Goal: Task Accomplishment & Management: Manage account settings

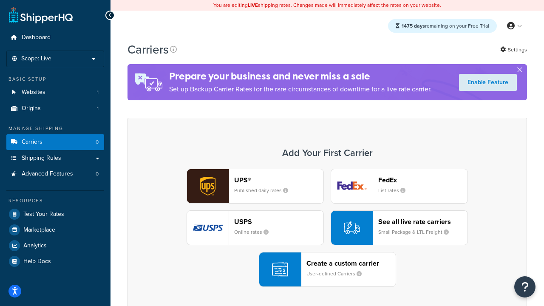
click at [327, 228] on div "UPS® Published daily rates FedEx List rates USPS Online rates See all live rate…" at bounding box center [328, 228] width 382 height 118
click at [423, 180] on header "FedEx" at bounding box center [422, 180] width 89 height 8
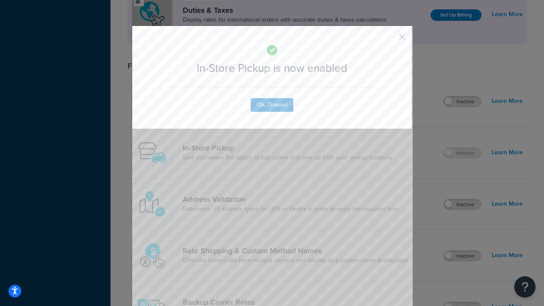
click at [390, 40] on button "button" at bounding box center [390, 40] width 2 height 2
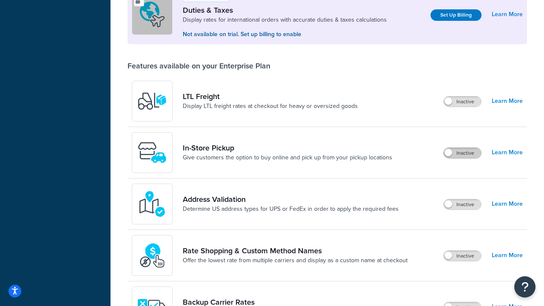
scroll to position [259, 0]
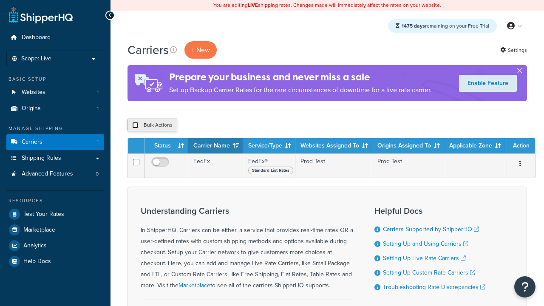
click at [135, 125] on input "checkbox" at bounding box center [135, 125] width 6 height 6
checkbox input "true"
click at [0, 0] on button "Delete" at bounding box center [0, 0] width 0 height 0
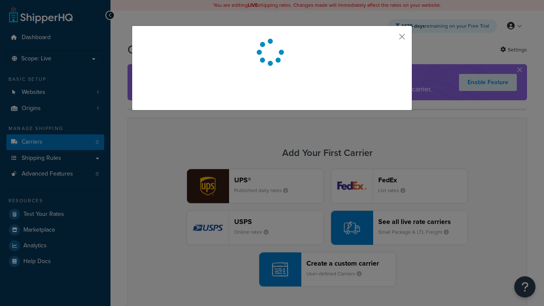
scroll to position [75, 0]
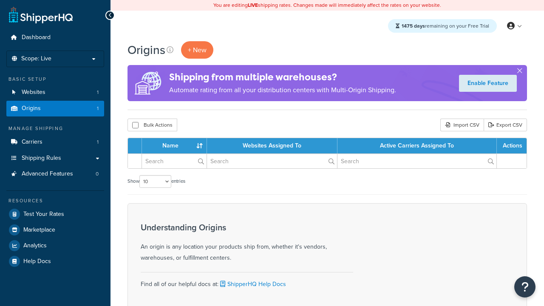
click at [176, 146] on th "Name" at bounding box center [174, 145] width 65 height 15
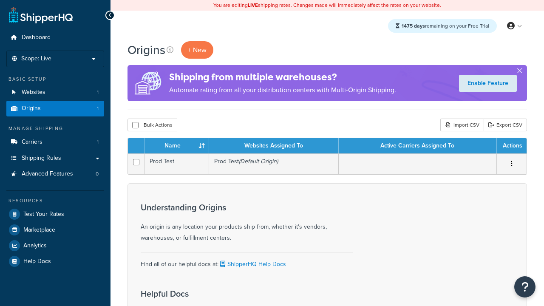
click at [274, 146] on th "Websites Assigned To" at bounding box center [274, 145] width 130 height 15
click at [418, 146] on th "Active Carriers Assigned To" at bounding box center [418, 145] width 158 height 15
click at [512, 146] on th "Actions" at bounding box center [512, 145] width 30 height 15
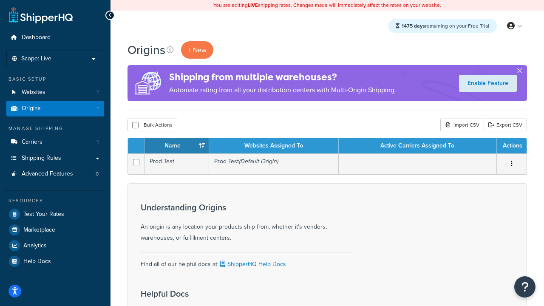
click at [512, 146] on th "Actions" at bounding box center [512, 145] width 30 height 15
click at [170, 50] on icon at bounding box center [170, 49] width 7 height 7
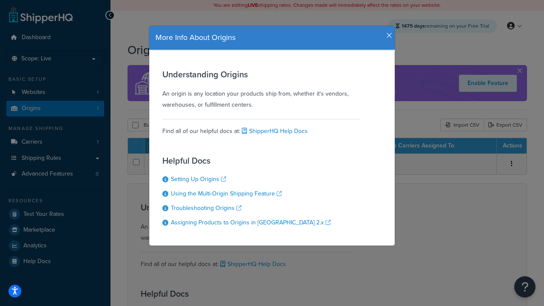
click at [387, 32] on icon "button" at bounding box center [390, 36] width 6 height 8
